Goal: Find specific page/section: Find specific page/section

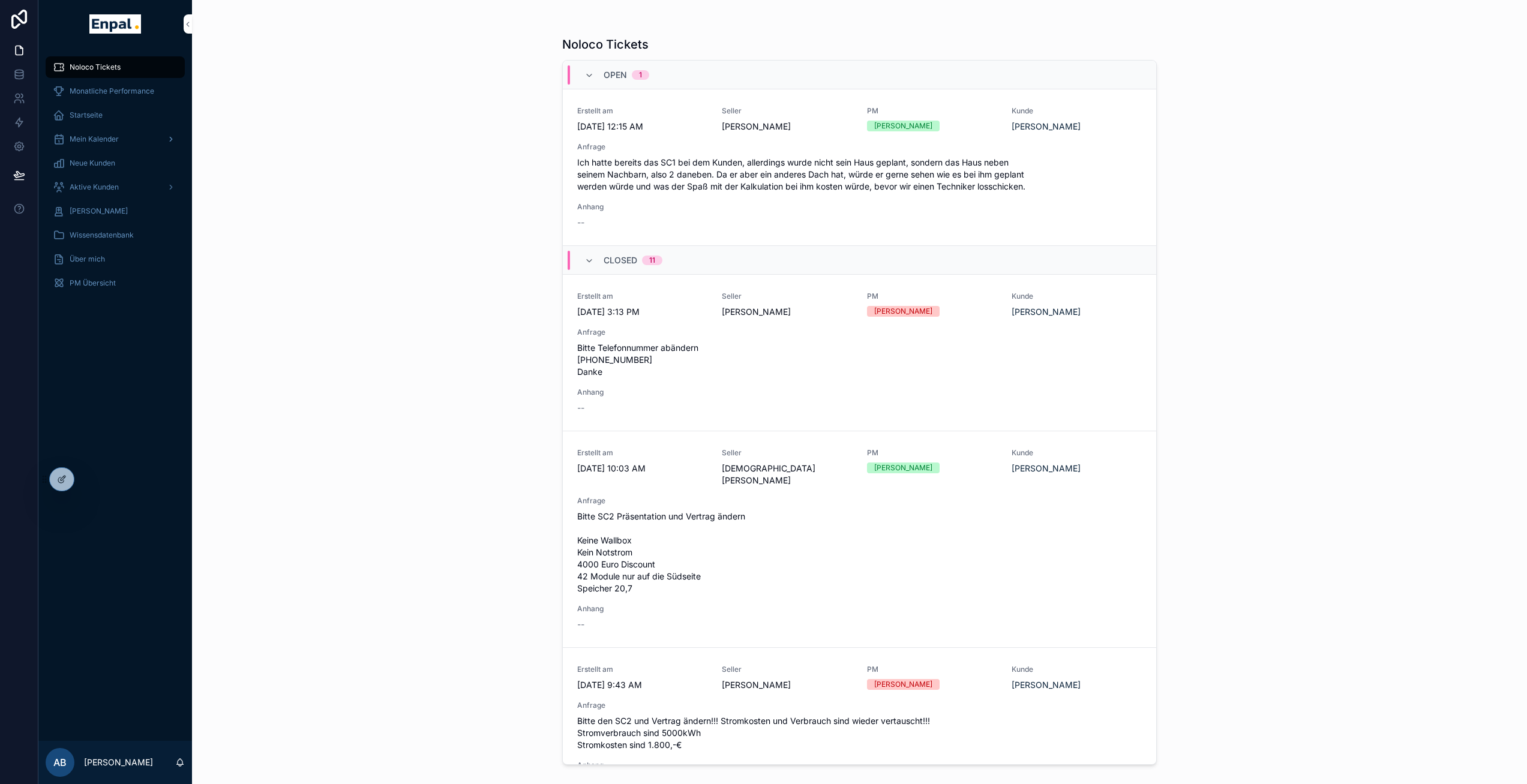
click at [109, 141] on span "Mein Kalender" at bounding box center [94, 138] width 49 height 9
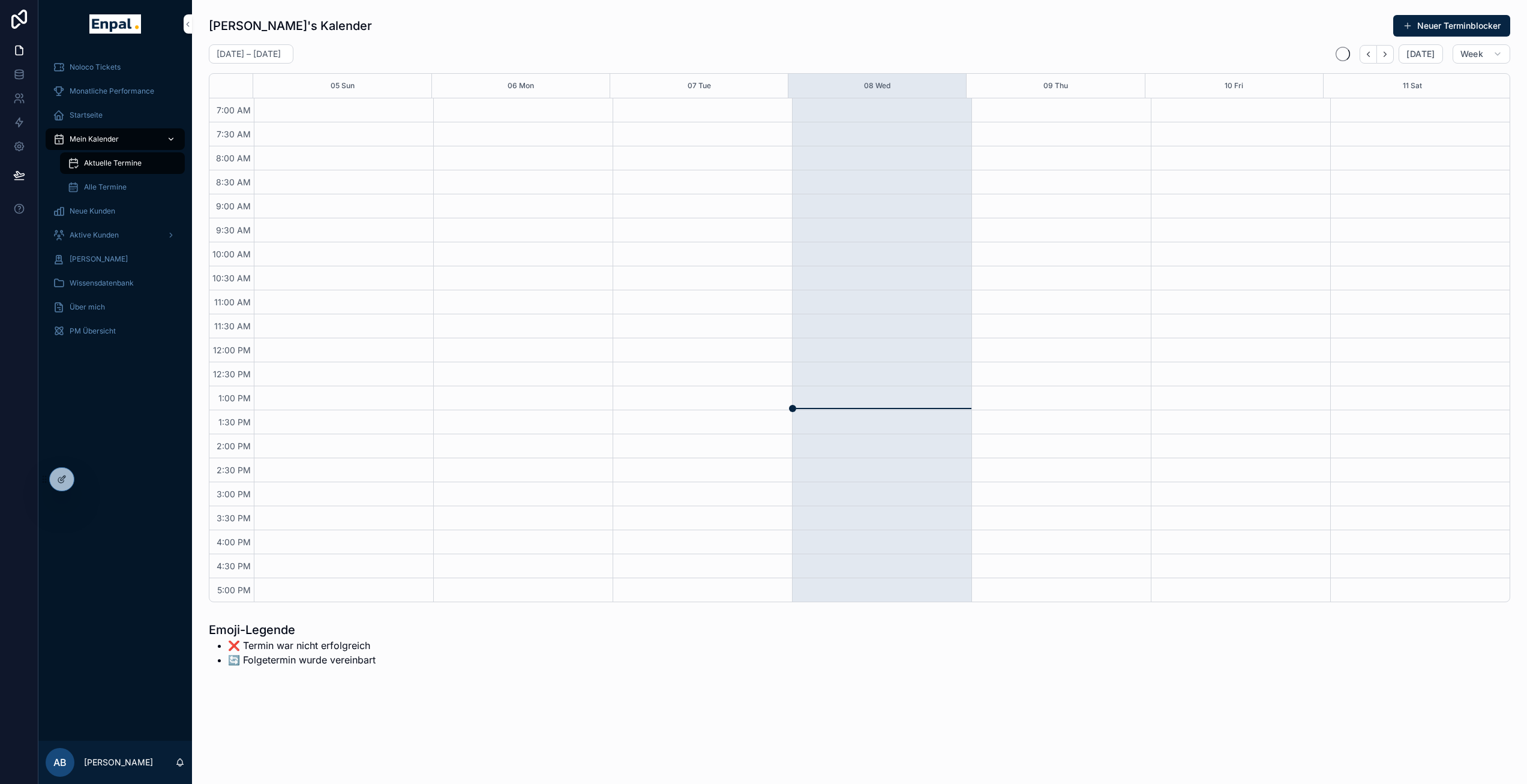
scroll to position [209, 0]
click at [102, 232] on span "Aktive Kunden" at bounding box center [94, 235] width 49 height 9
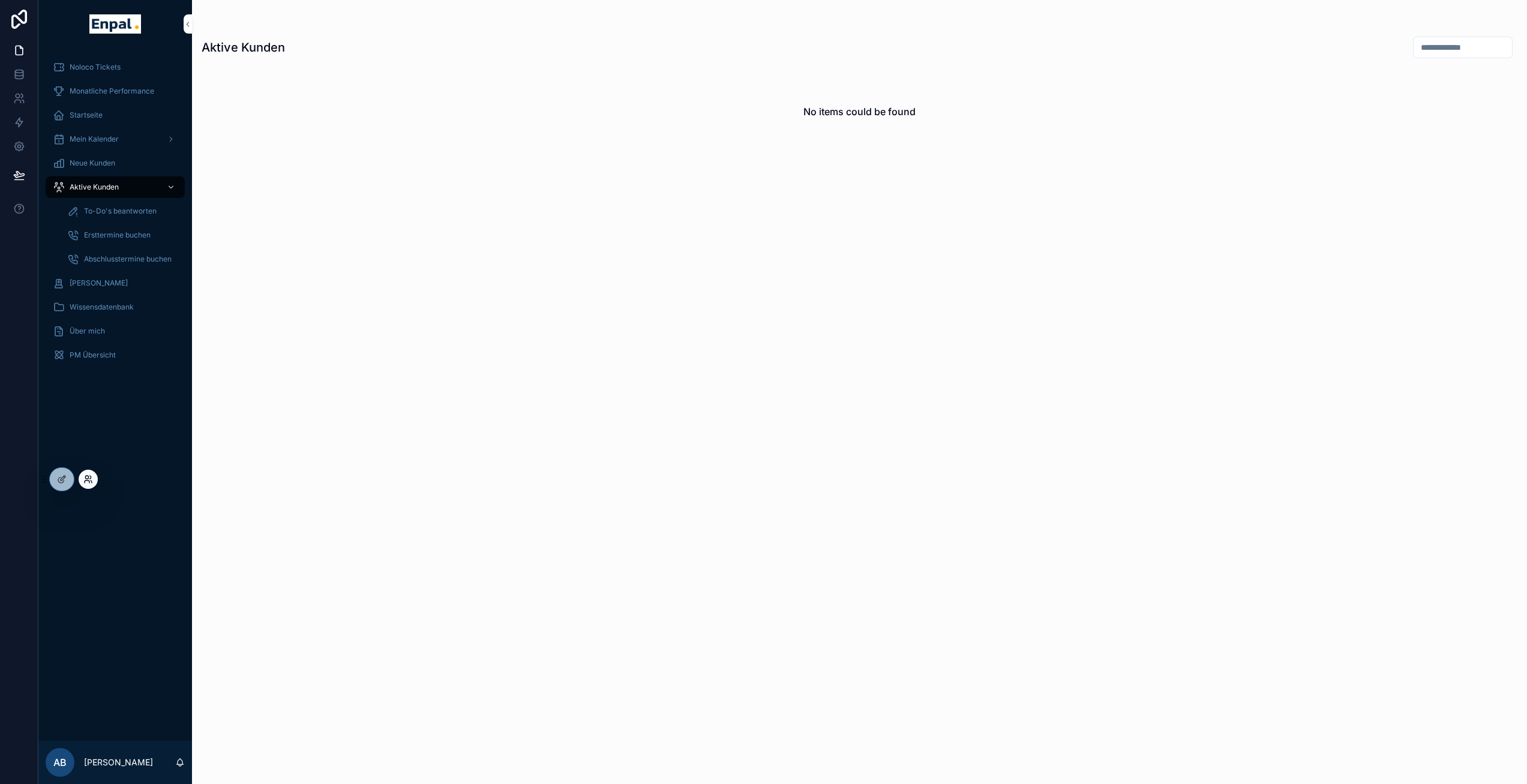
click at [88, 479] on icon at bounding box center [88, 479] width 9 height 9
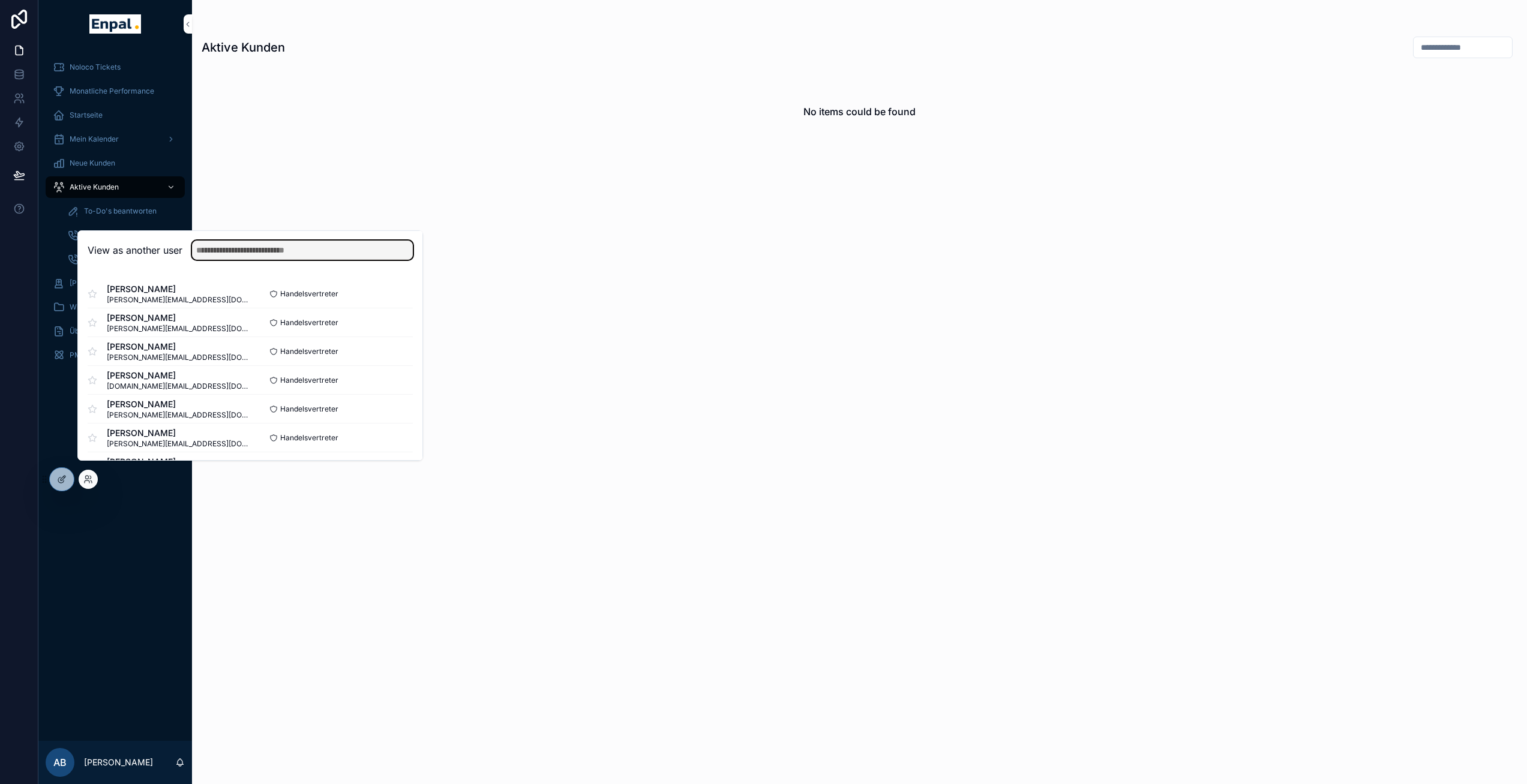
click at [234, 260] on input "text" at bounding box center [302, 250] width 220 height 19
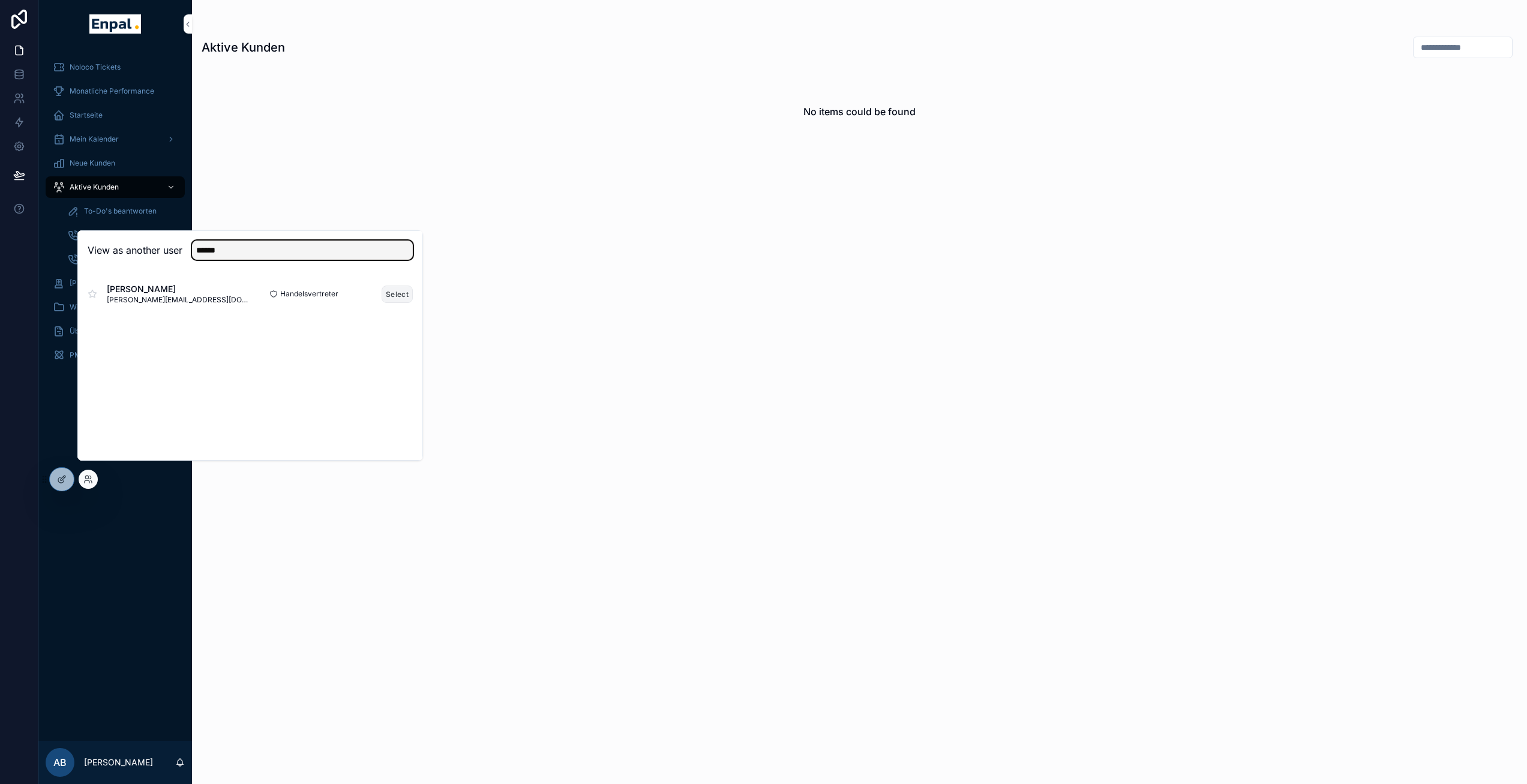
type input "******"
click at [392, 301] on button "Select" at bounding box center [397, 294] width 31 height 17
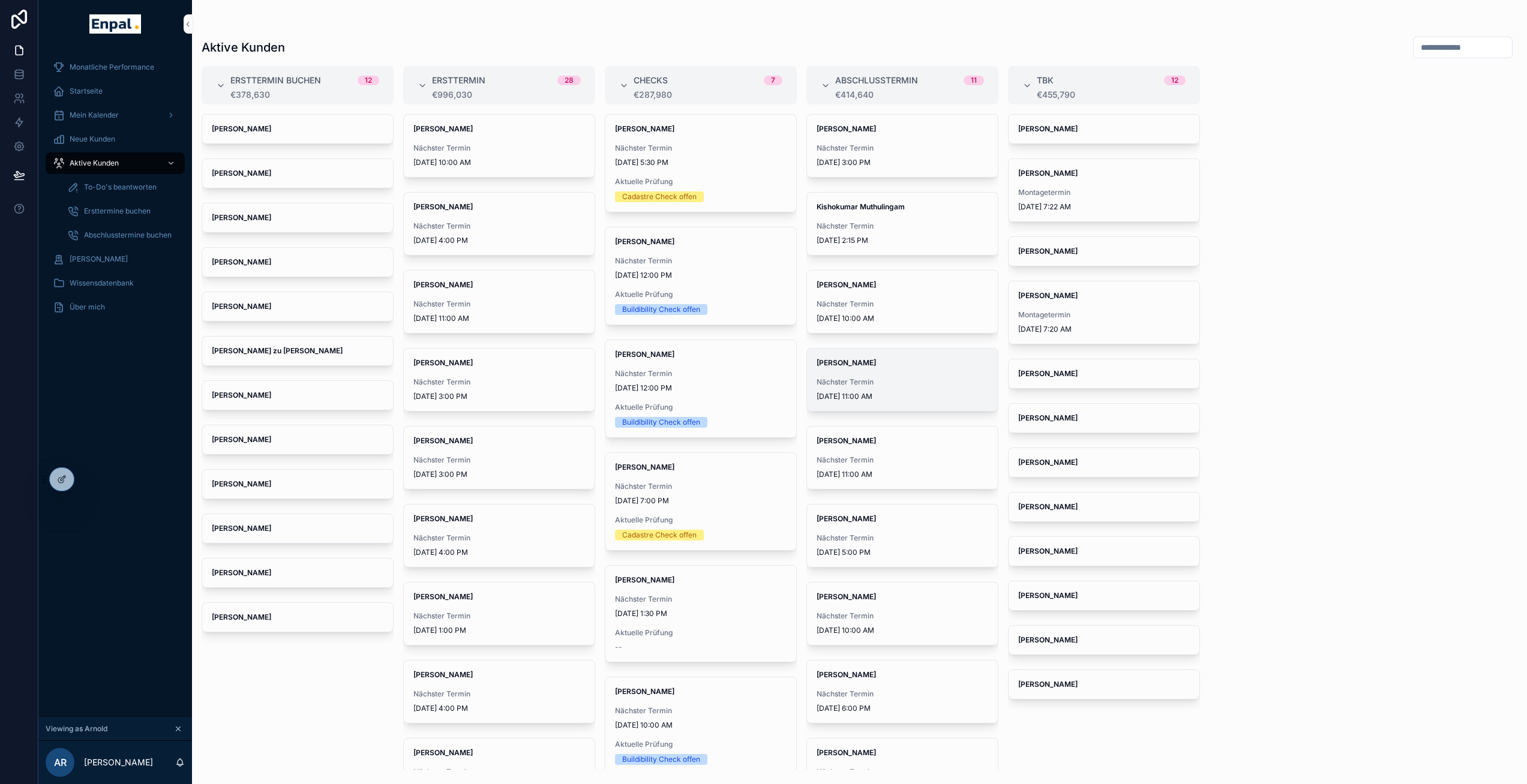
click at [873, 377] on span "Nächster Termin" at bounding box center [903, 382] width 172 height 9
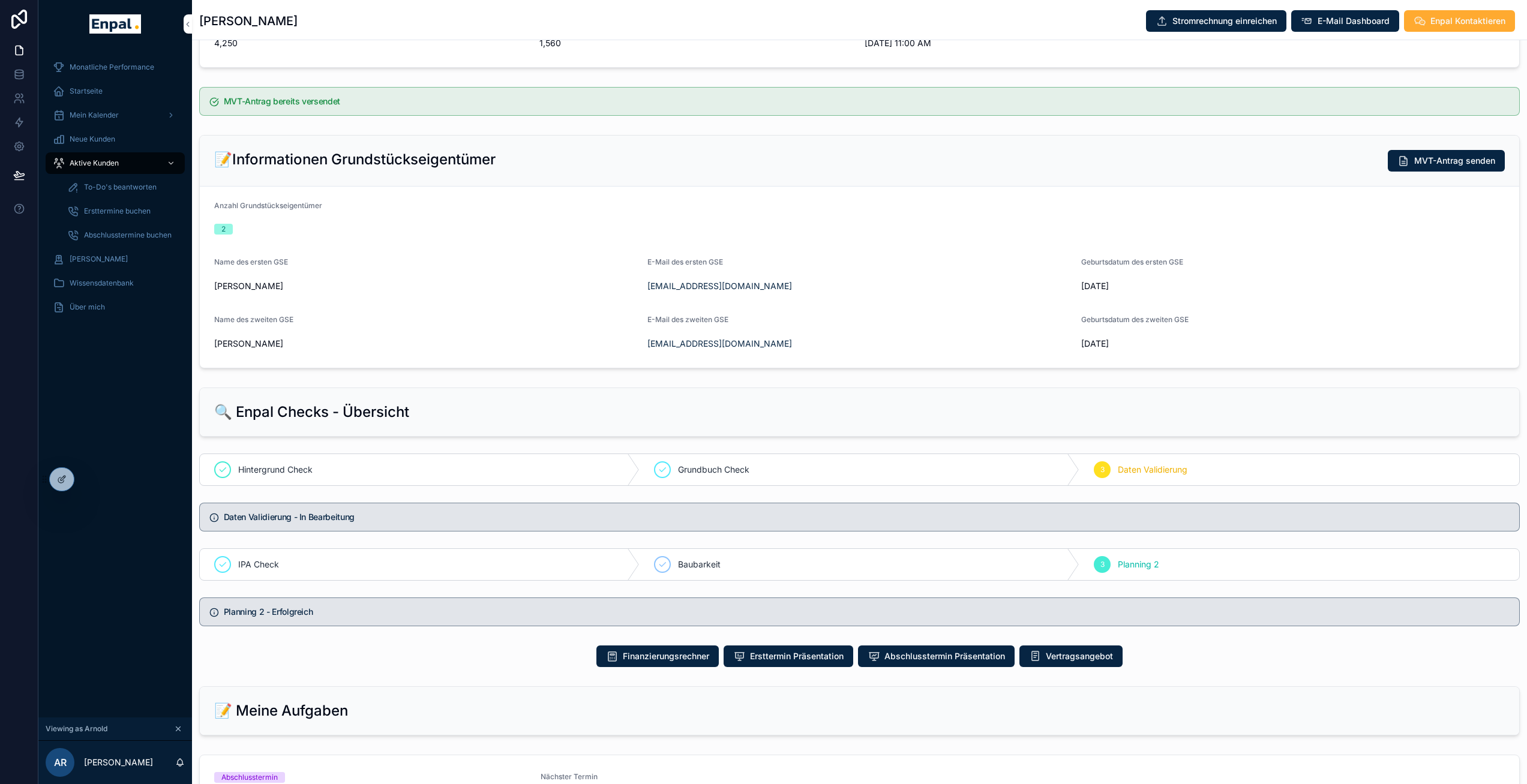
scroll to position [549, 0]
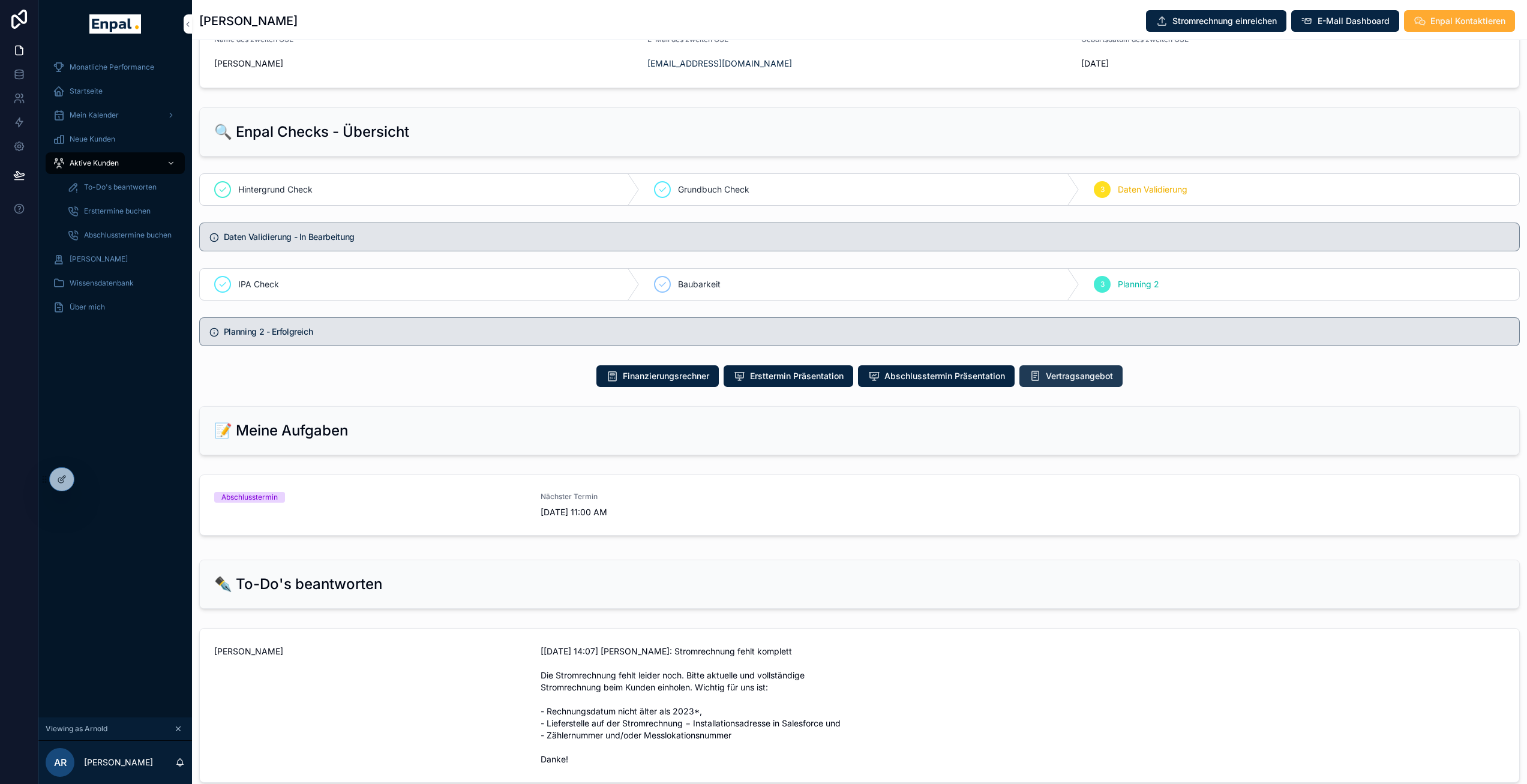
click at [1063, 382] on span "Vertragsangebot" at bounding box center [1080, 376] width 67 height 12
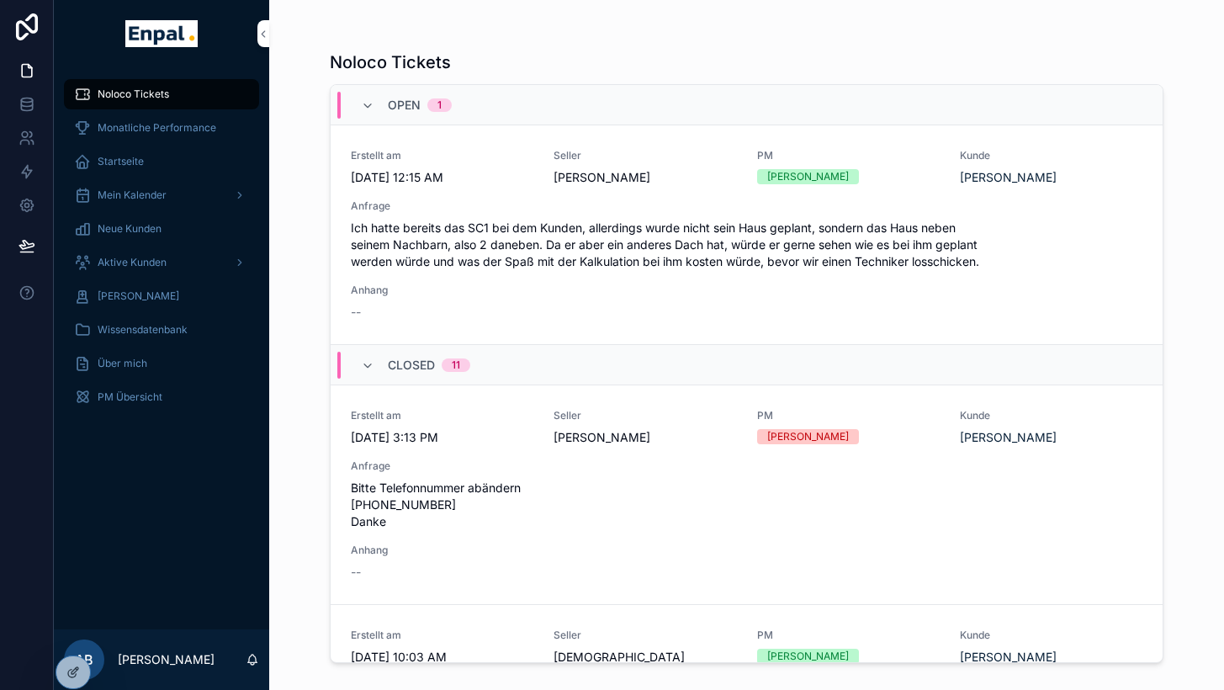
click at [154, 266] on span "Aktive Kunden" at bounding box center [132, 262] width 69 height 13
